Goal: Information Seeking & Learning: Learn about a topic

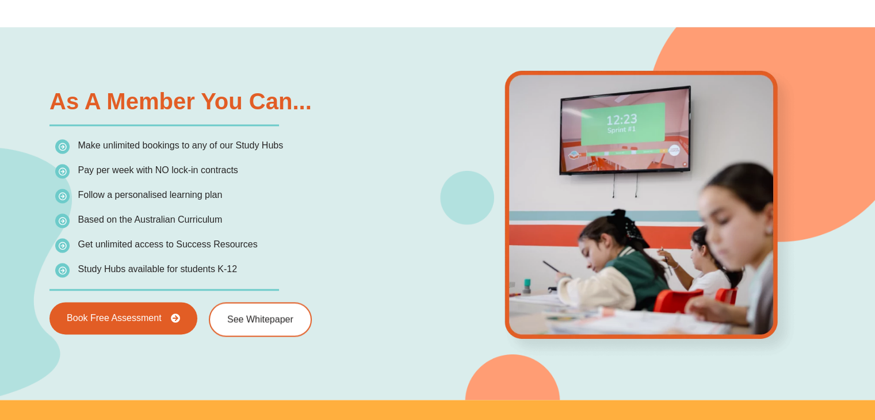
scroll to position [1661, 0]
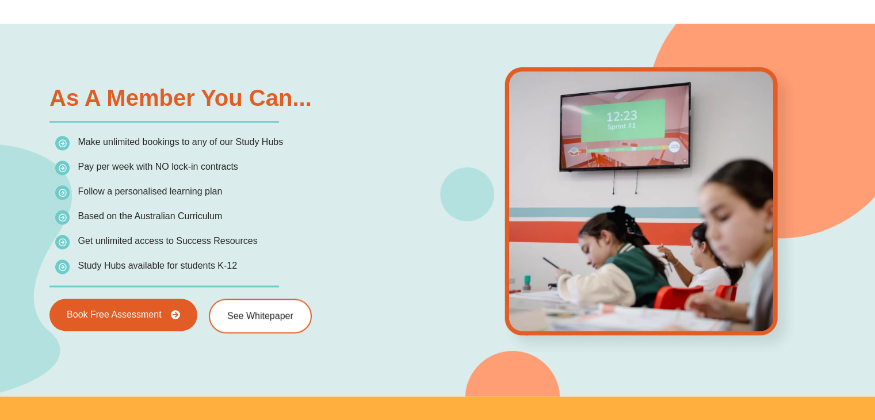
click at [462, 215] on div at bounding box center [649, 210] width 397 height 294
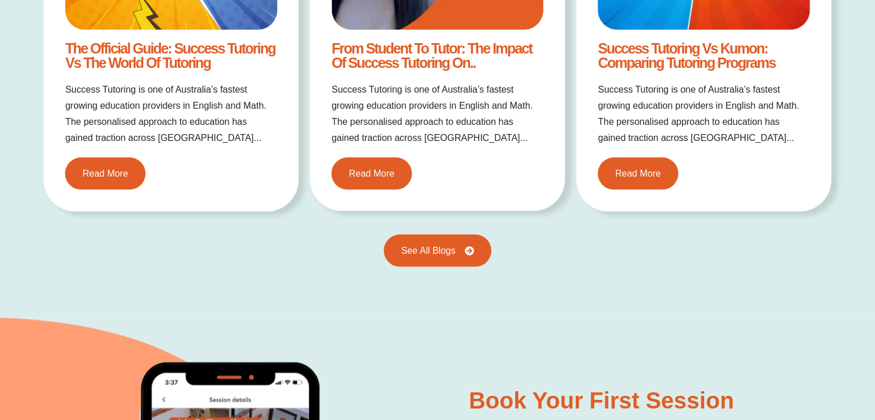
scroll to position [2738, 0]
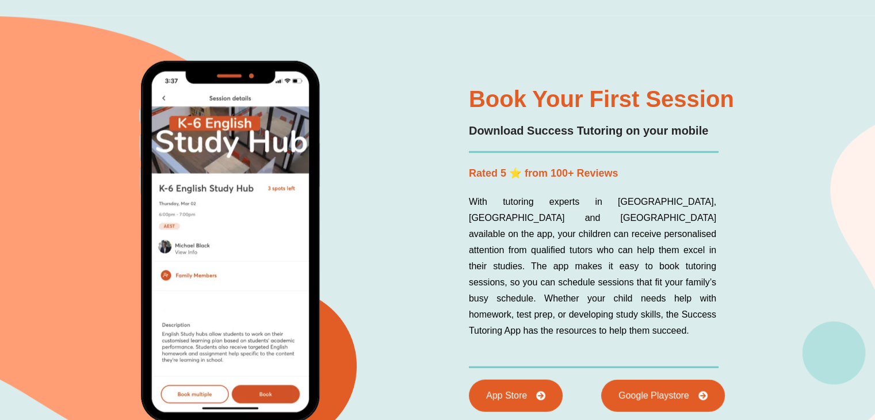
drag, startPoint x: 399, startPoint y: 261, endPoint x: 374, endPoint y: 292, distance: 39.8
click at [374, 292] on div at bounding box center [280, 366] width 206 height 155
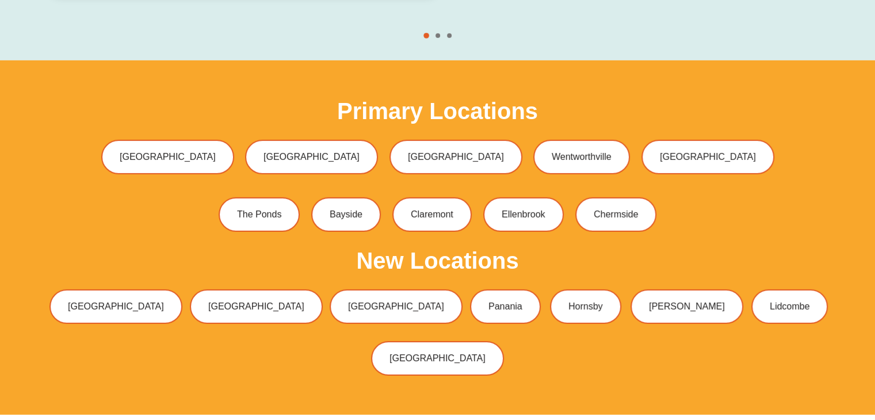
scroll to position [3536, 0]
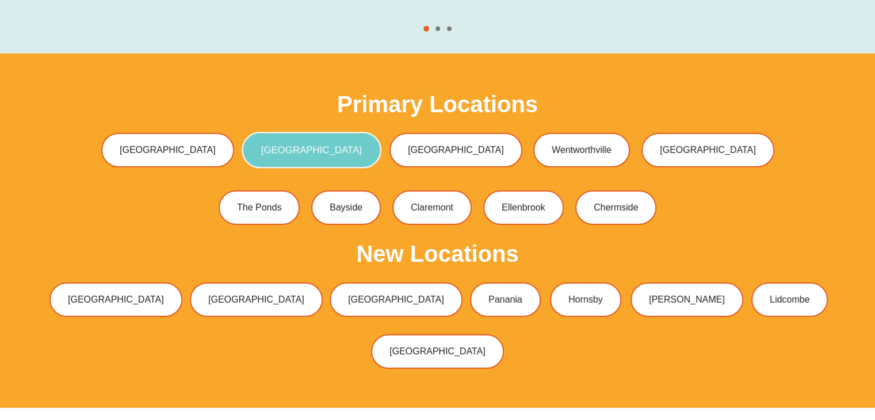
click at [321, 132] on link "[GEOGRAPHIC_DATA]" at bounding box center [311, 150] width 139 height 36
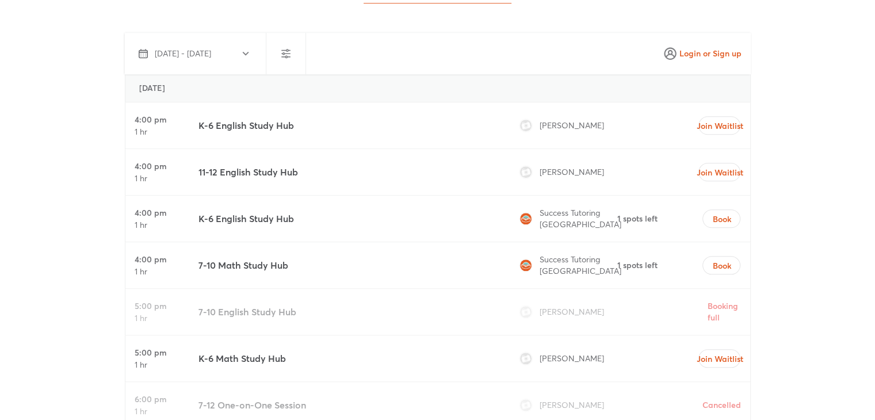
scroll to position [1141, 0]
